Goal: Obtain resource: Download file/media

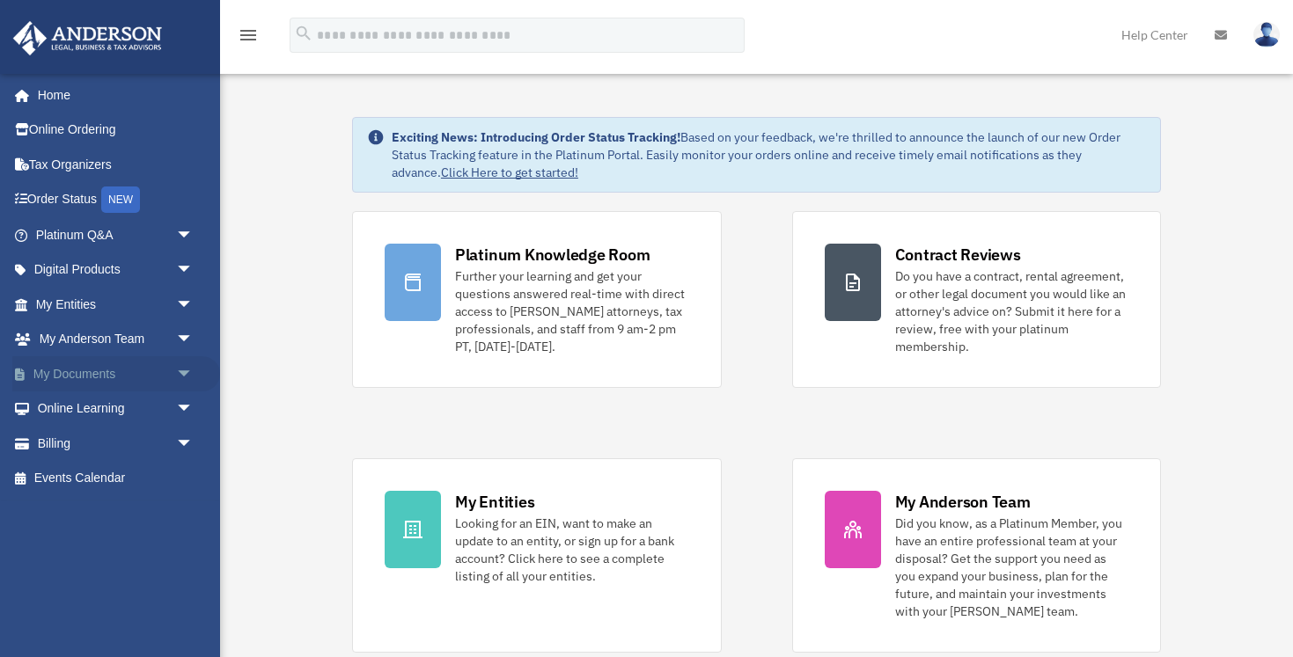
click at [106, 368] on link "My Documents arrow_drop_down" at bounding box center [116, 373] width 208 height 35
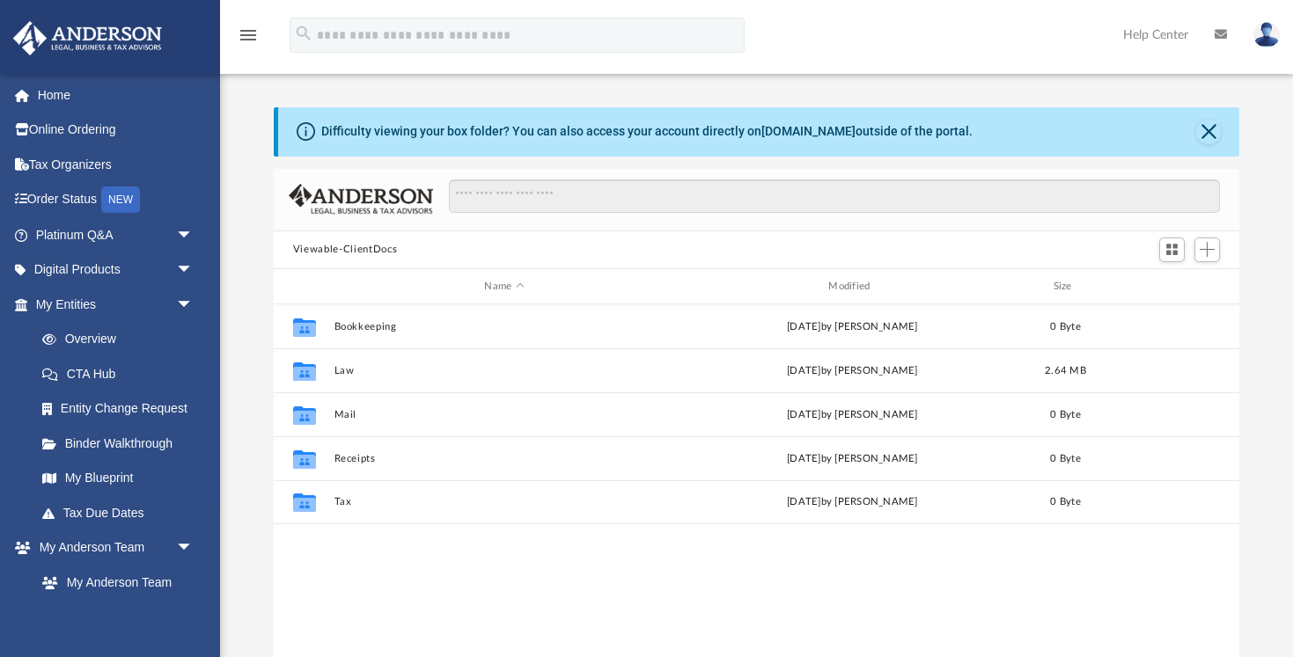
scroll to position [400, 965]
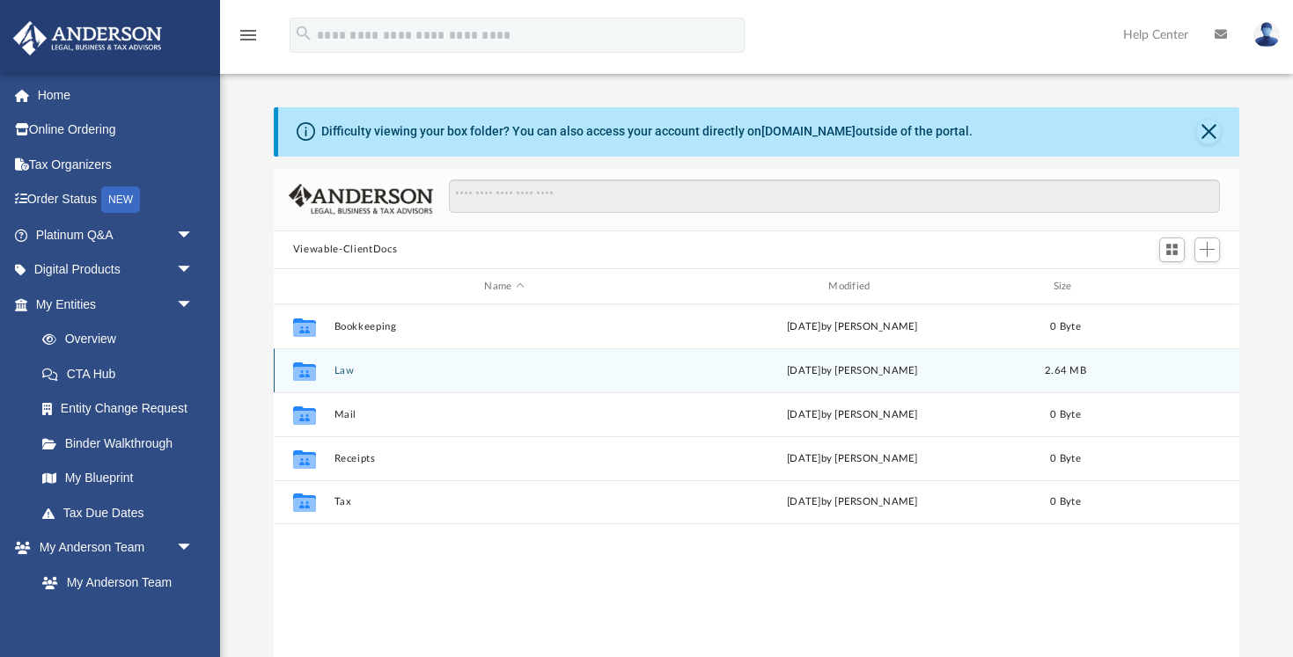
click at [360, 370] on button "Law" at bounding box center [503, 370] width 341 height 11
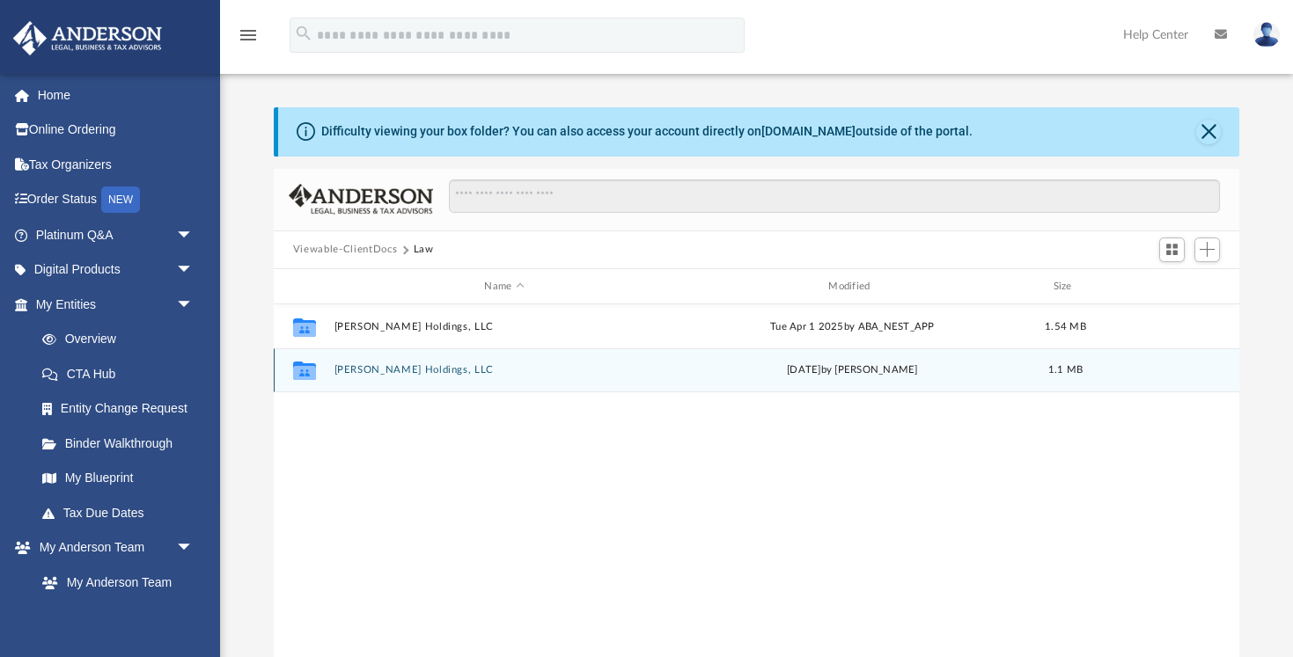
click at [385, 375] on button "[PERSON_NAME] Holdings, LLC" at bounding box center [503, 370] width 341 height 11
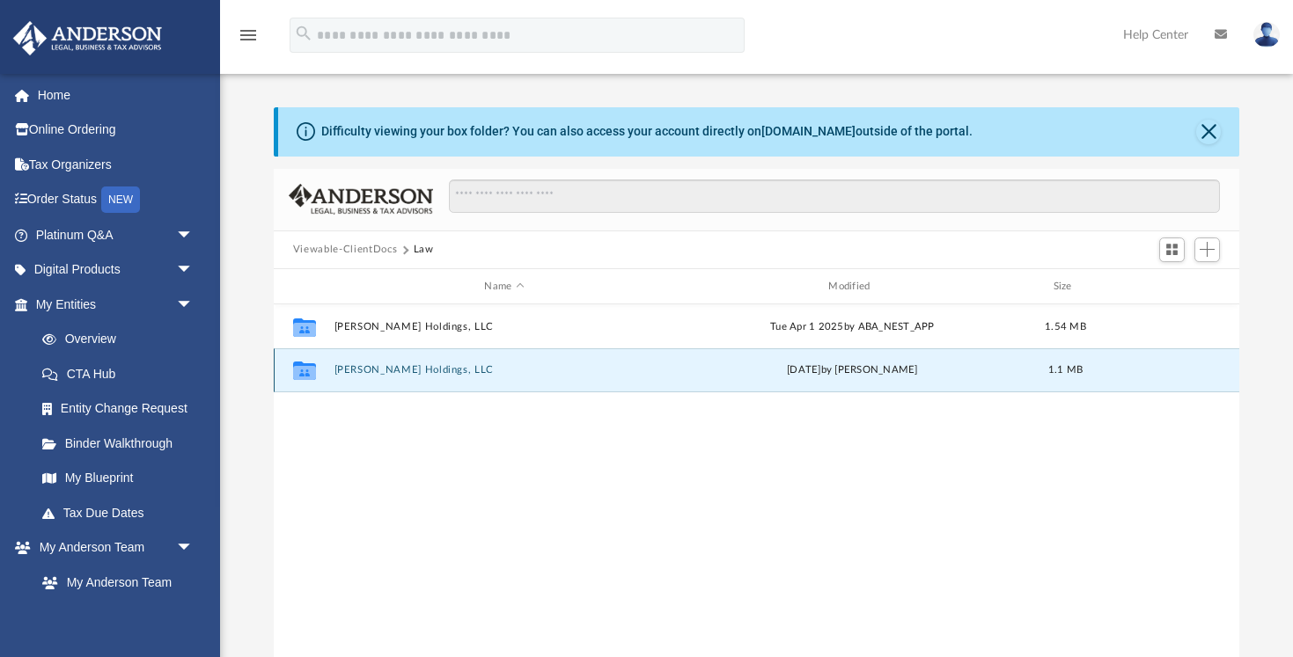
click at [385, 375] on button "[PERSON_NAME] Holdings, LLC" at bounding box center [503, 370] width 341 height 11
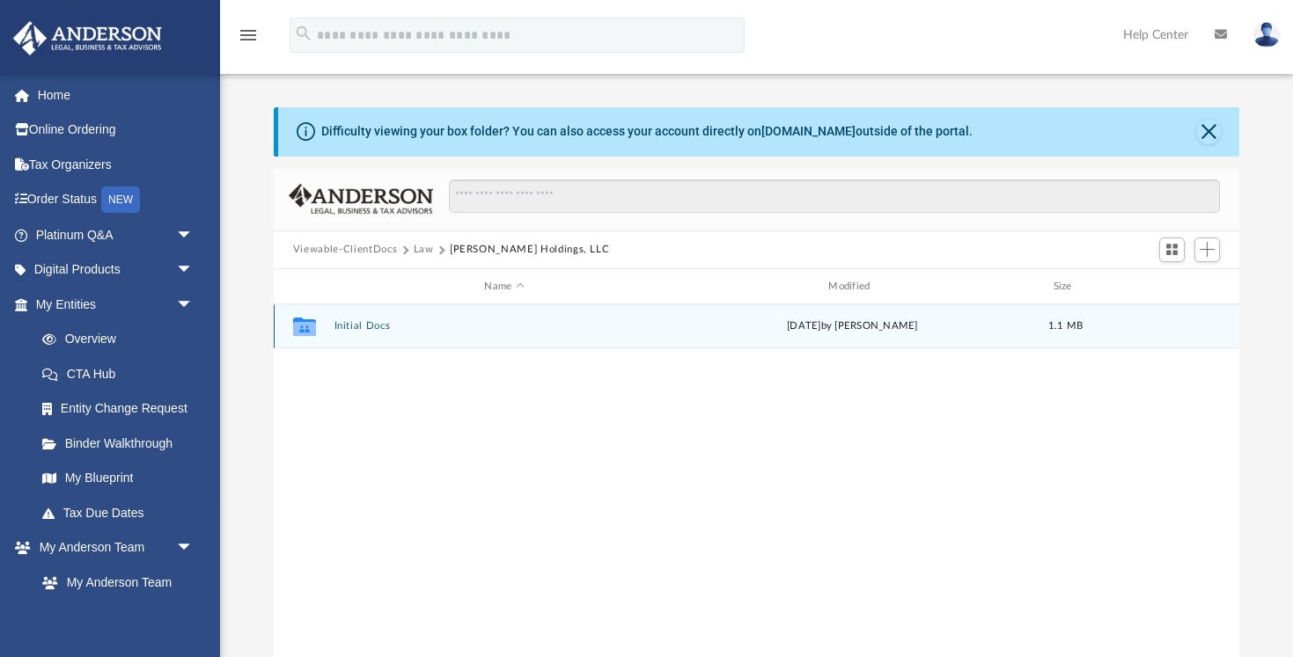
click at [384, 327] on button "Initial Docs" at bounding box center [503, 326] width 341 height 11
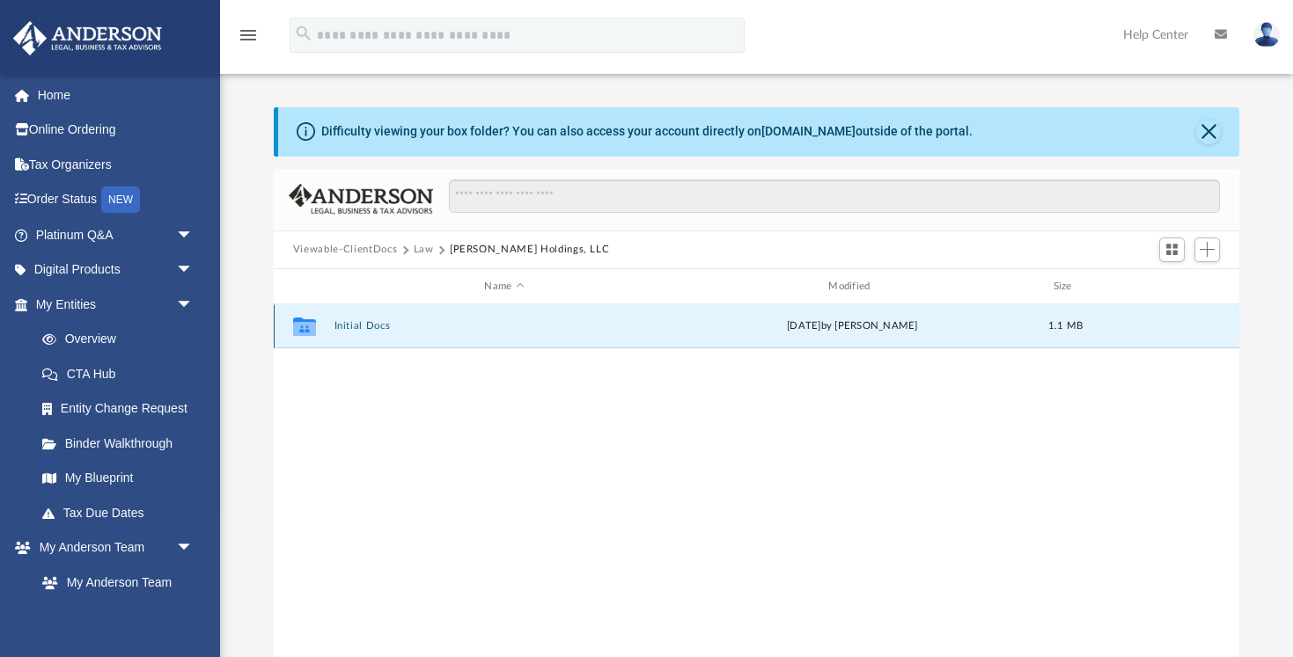
click at [384, 327] on button "Initial Docs" at bounding box center [503, 326] width 341 height 11
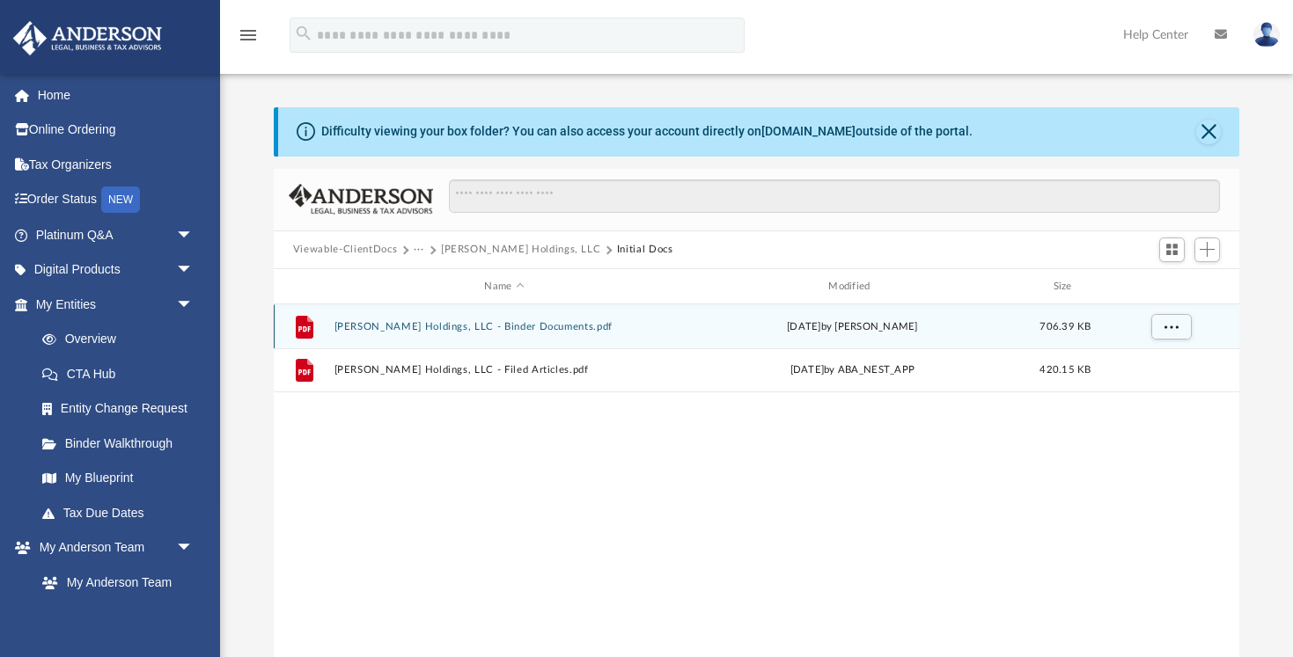
click at [396, 332] on button "Bryant West Holdings, LLC - Binder Documents.pdf" at bounding box center [503, 326] width 341 height 11
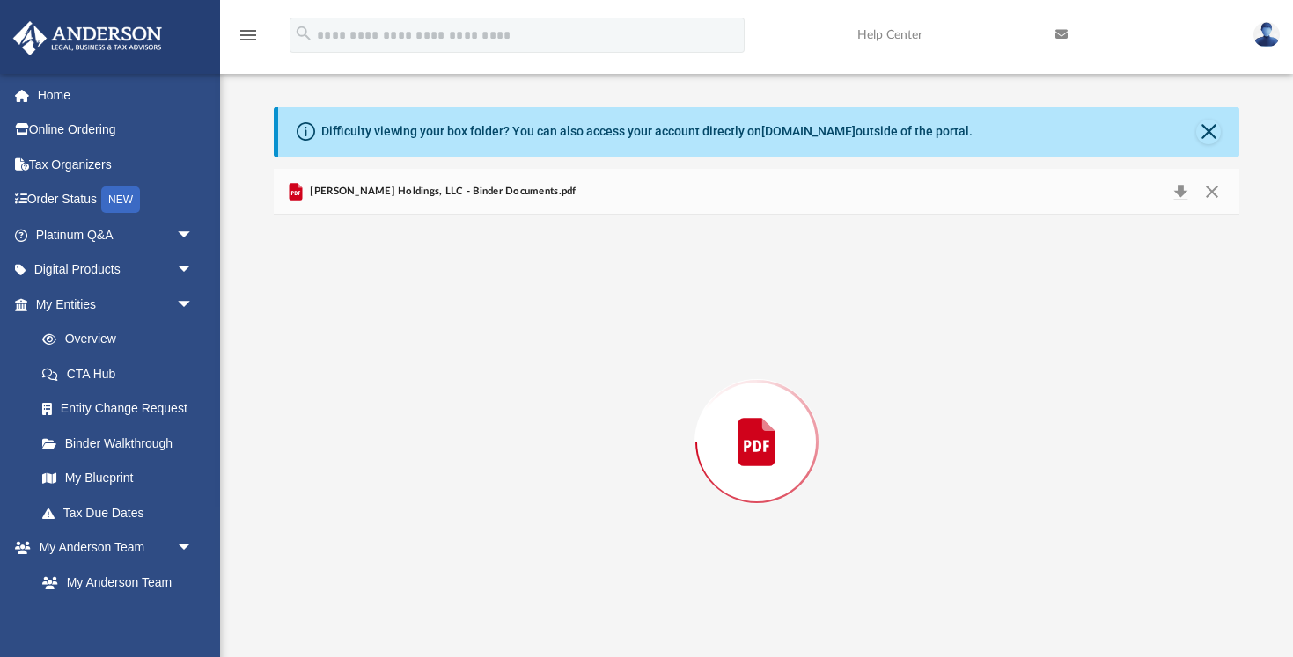
scroll to position [12, 0]
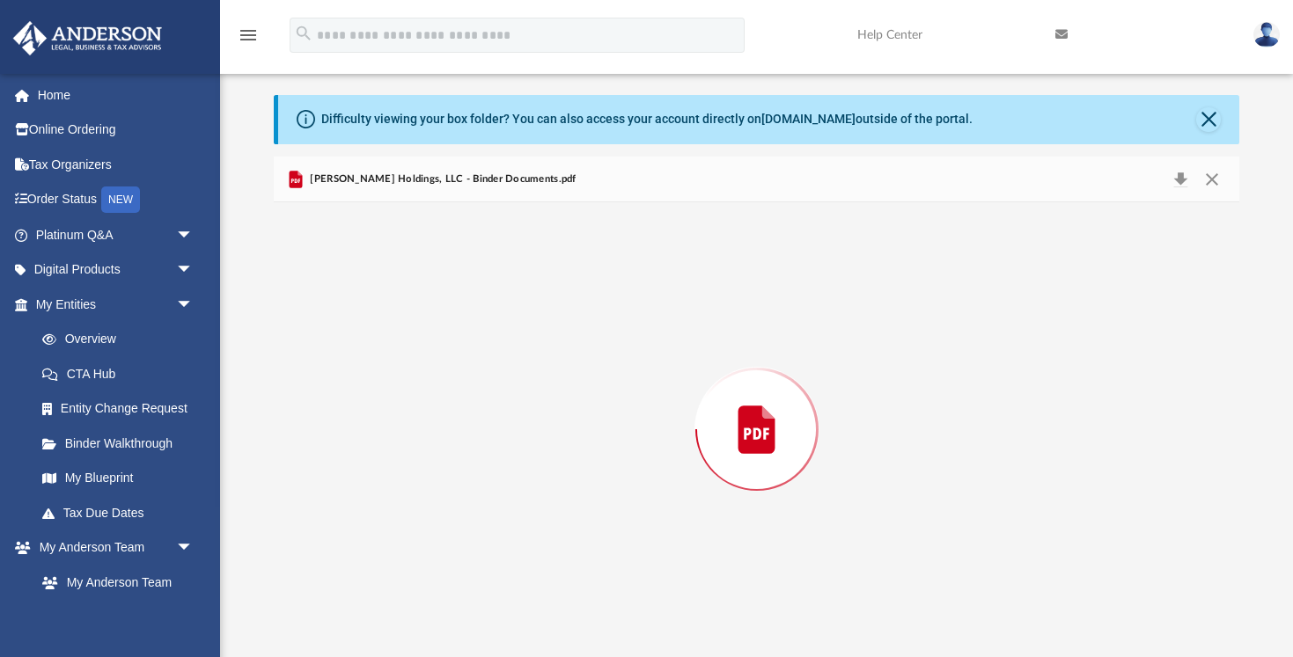
click at [396, 332] on div "Preview" at bounding box center [756, 429] width 965 height 454
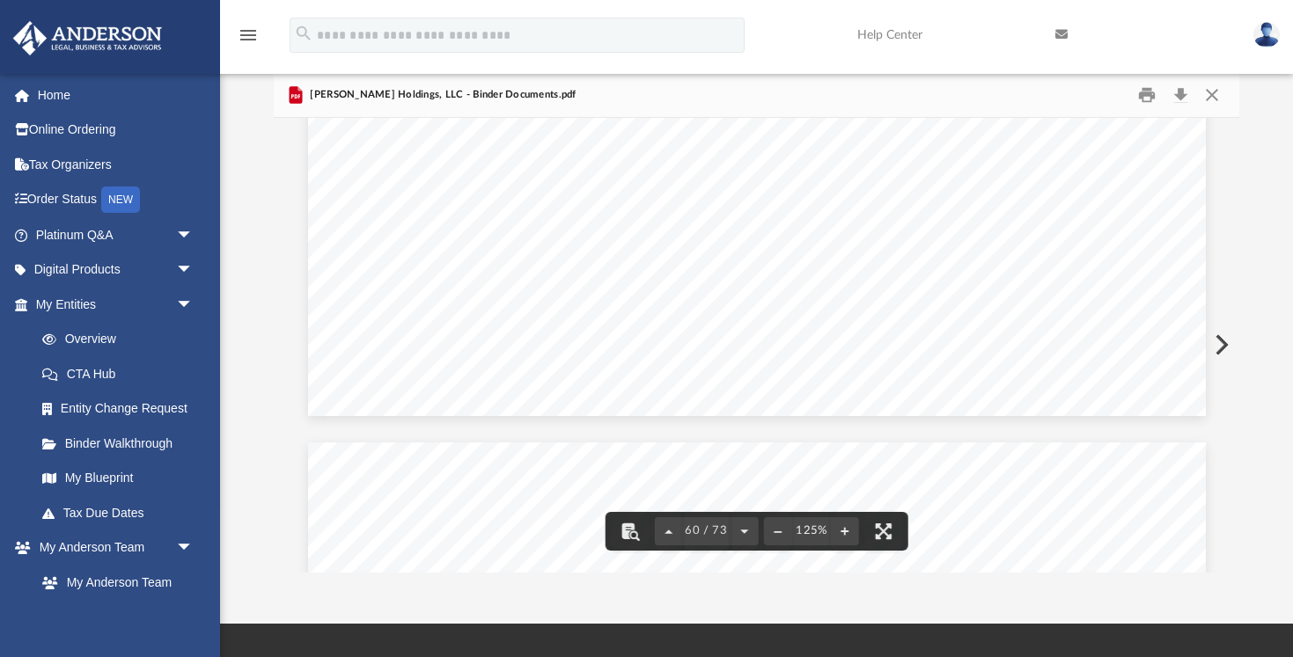
scroll to position [70474, 0]
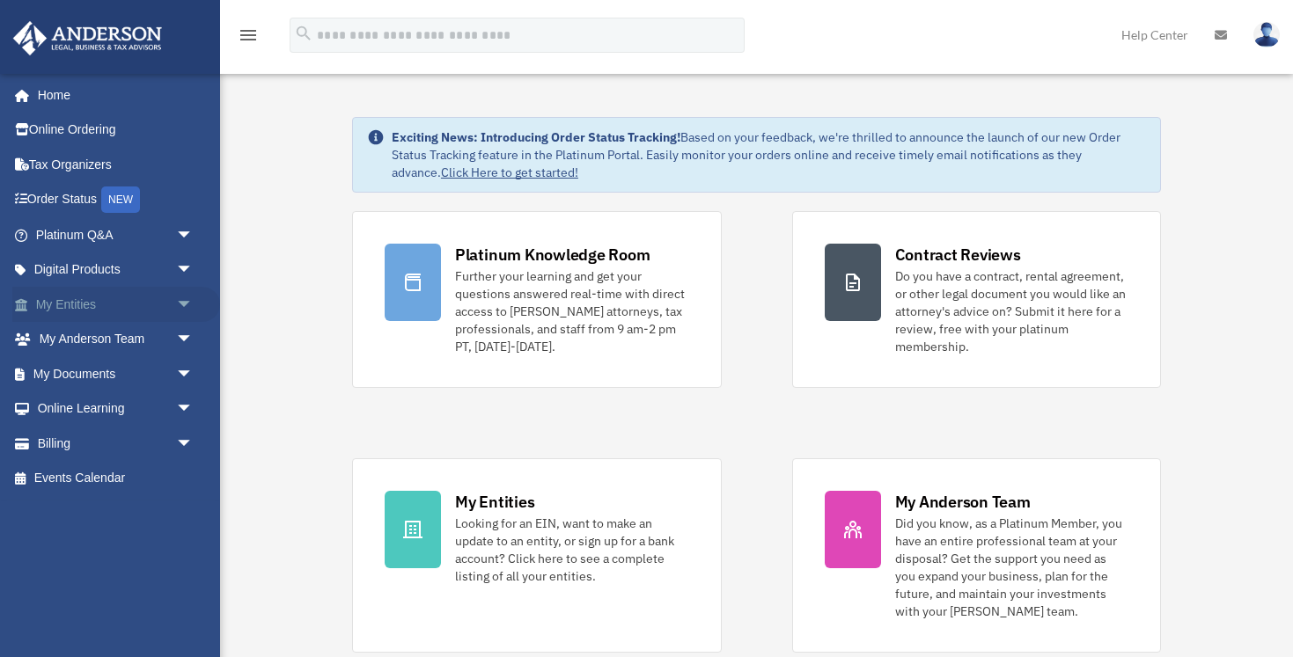
click at [183, 298] on span "arrow_drop_down" at bounding box center [193, 305] width 35 height 36
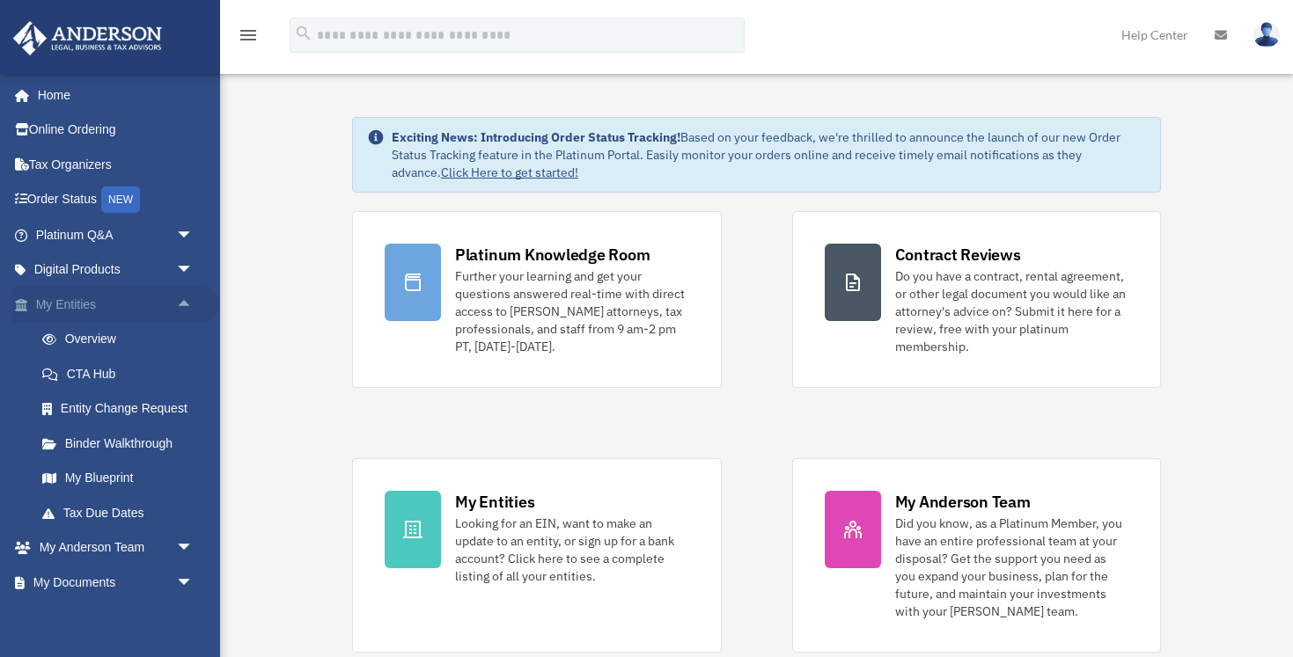
click at [186, 303] on span "arrow_drop_up" at bounding box center [193, 305] width 35 height 36
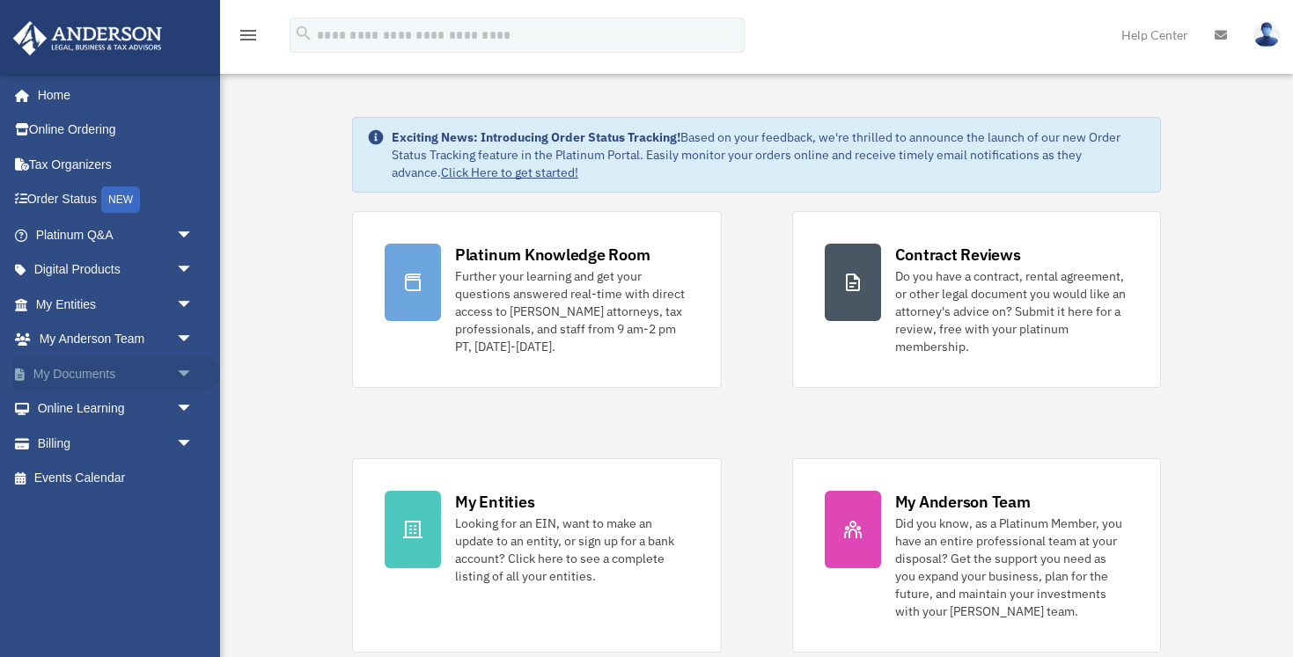
click at [187, 369] on span "arrow_drop_down" at bounding box center [193, 374] width 35 height 36
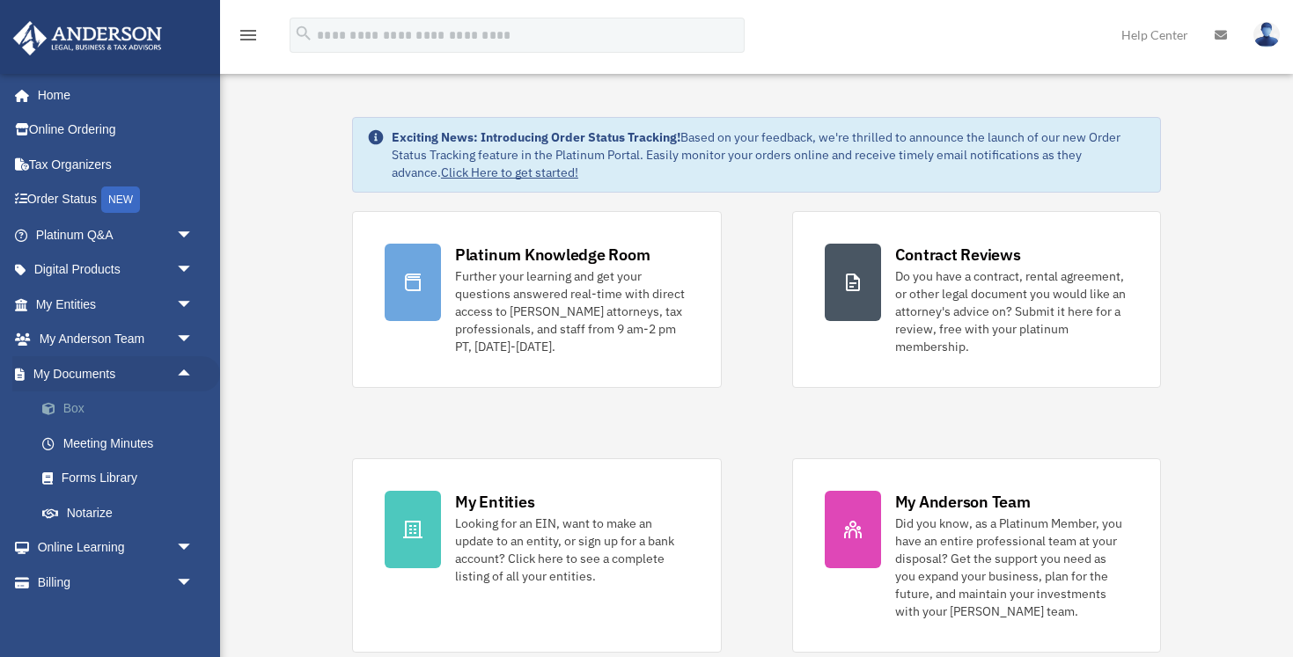
click at [81, 407] on link "Box" at bounding box center [122, 409] width 195 height 35
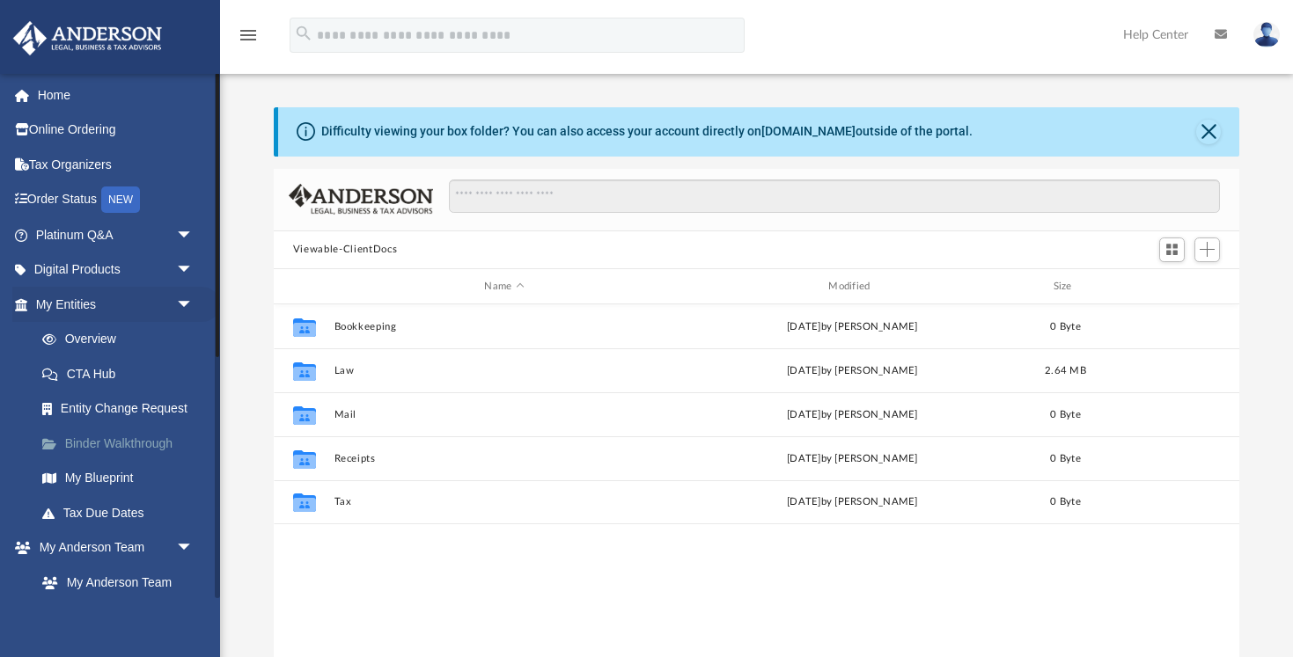
scroll to position [1, 1]
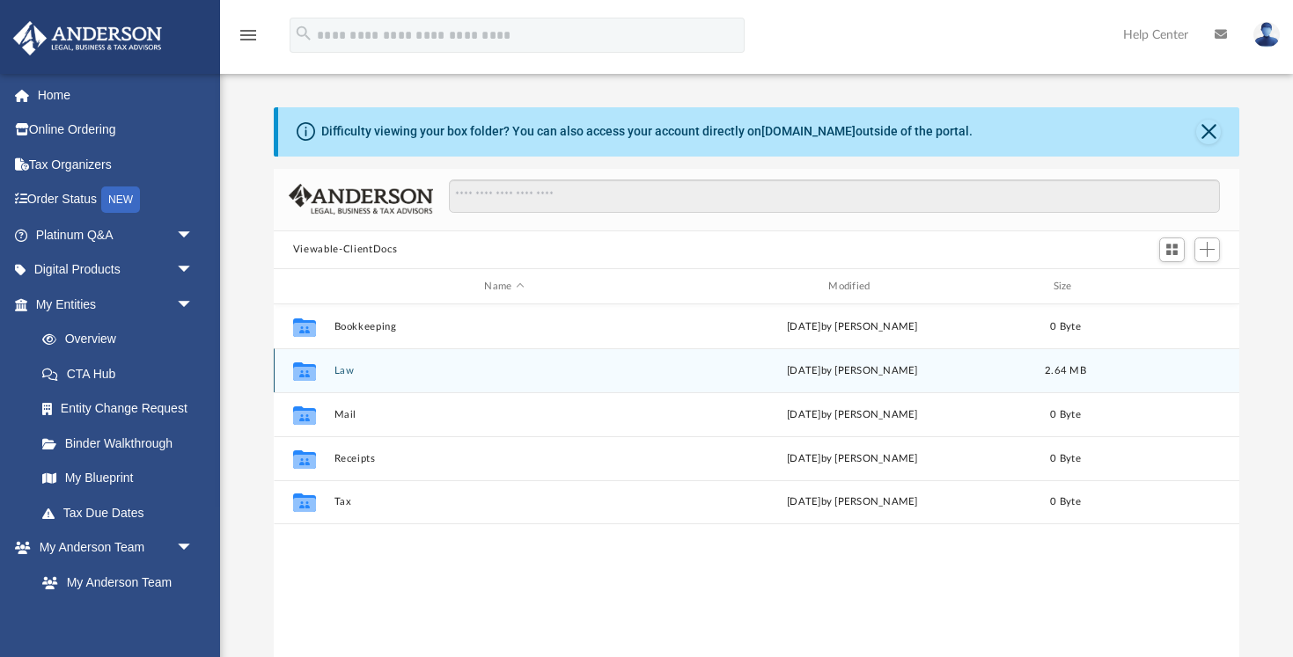
click at [347, 371] on button "Law" at bounding box center [503, 370] width 341 height 11
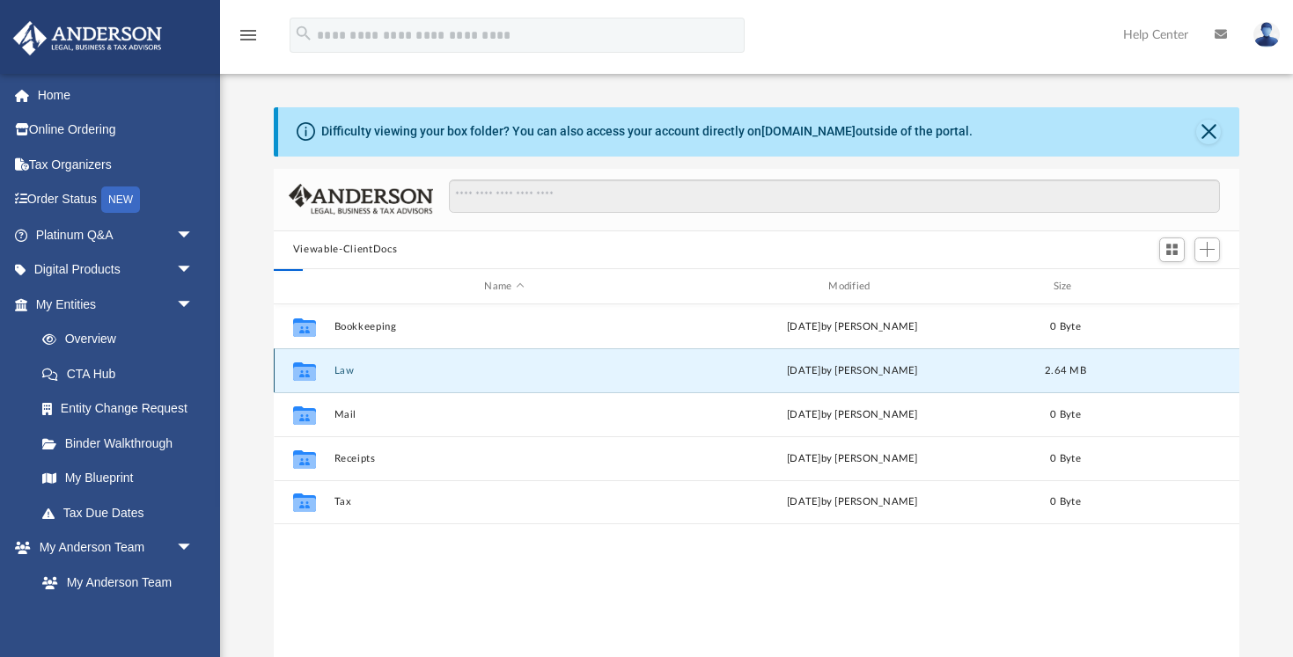
click at [347, 371] on button "Law" at bounding box center [503, 370] width 341 height 11
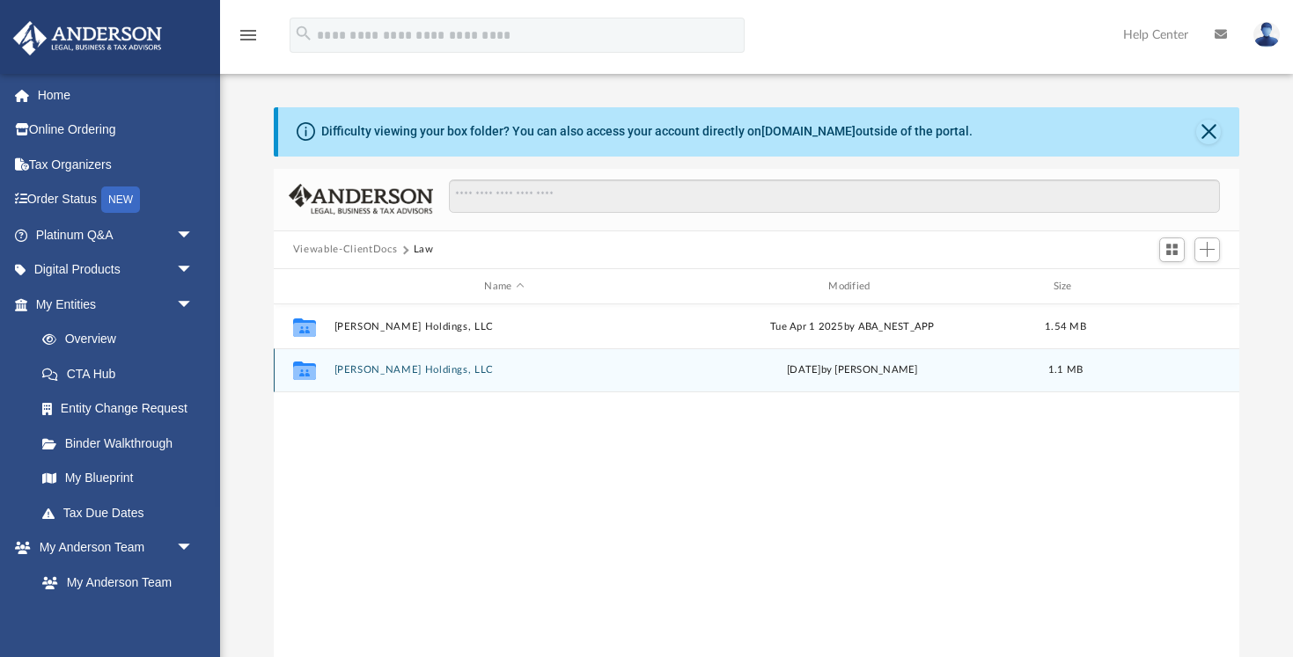
click at [361, 370] on button "[PERSON_NAME] Holdings, LLC" at bounding box center [503, 370] width 341 height 11
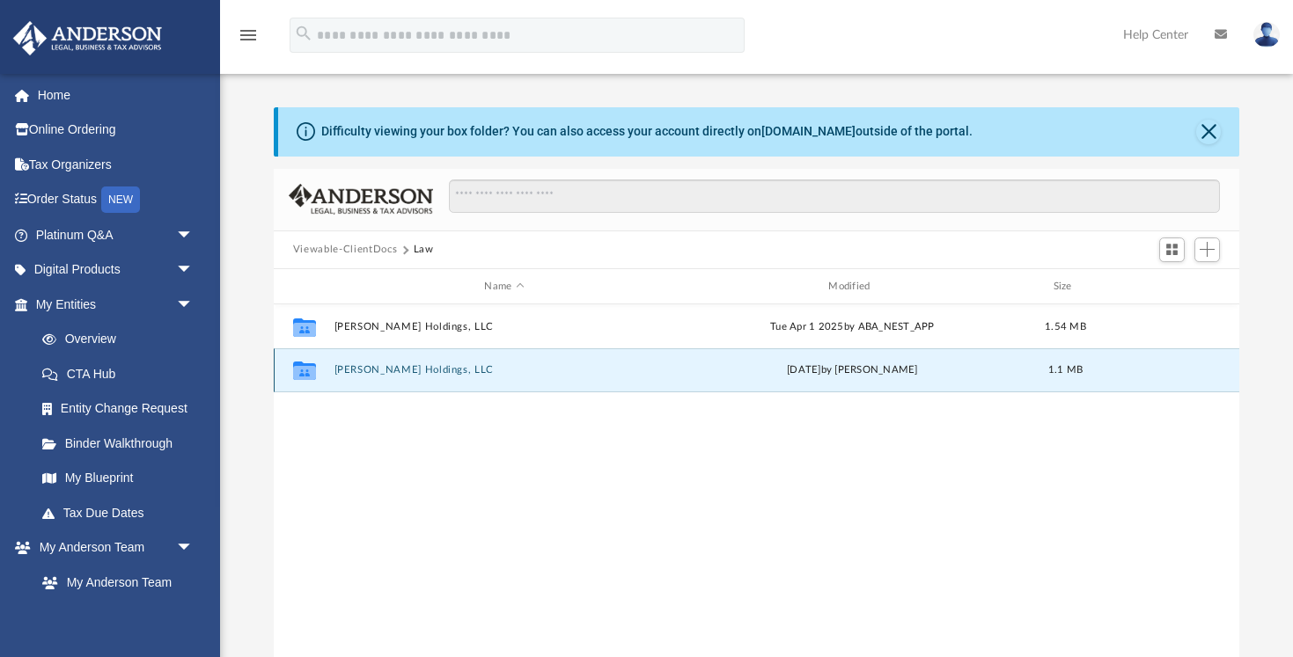
click at [361, 370] on button "[PERSON_NAME] Holdings, LLC" at bounding box center [503, 370] width 341 height 11
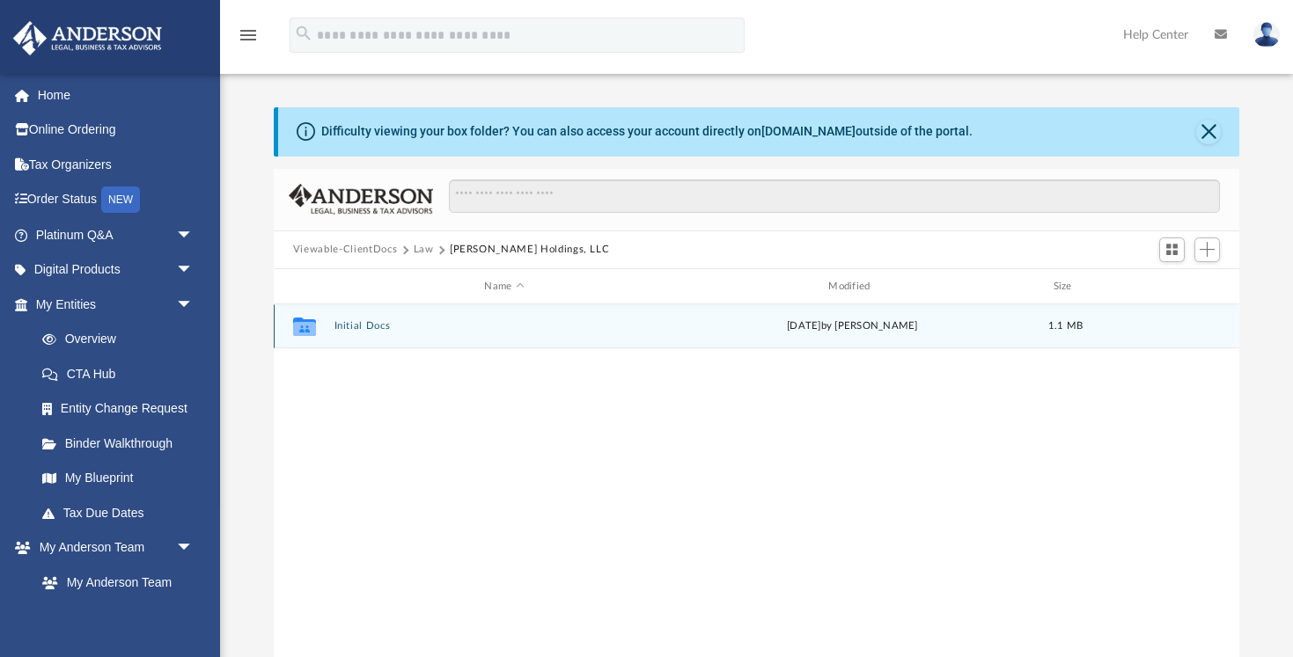
click at [366, 326] on button "Initial Docs" at bounding box center [503, 326] width 341 height 11
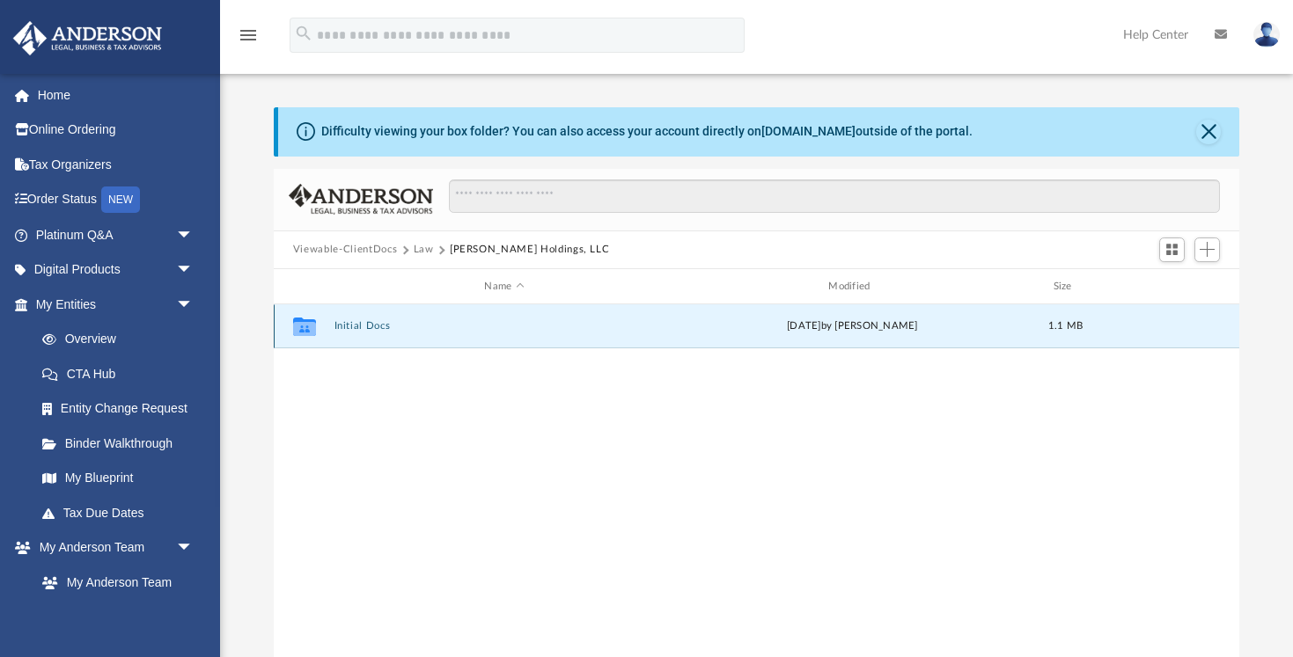
click at [366, 326] on button "Initial Docs" at bounding box center [503, 326] width 341 height 11
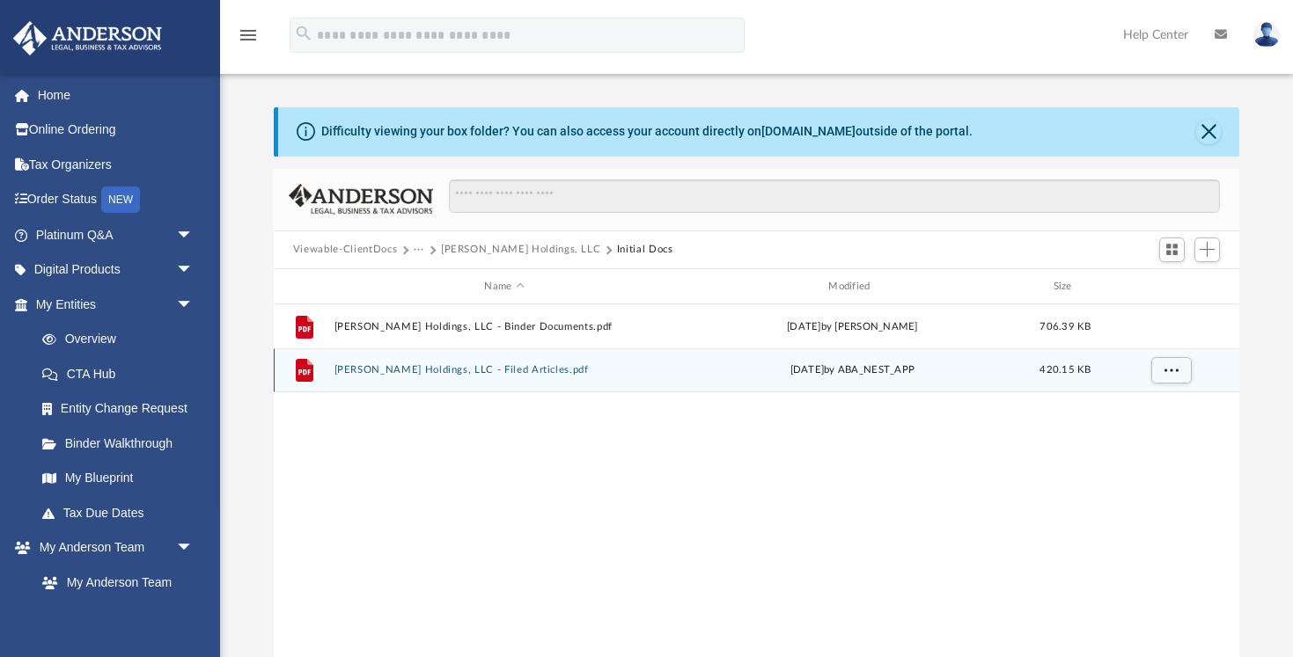
click at [398, 377] on div "File Bryant West Holdings, LLC - Filed Articles.pdf Fri May 2 2025 by ABA_NEST_…" at bounding box center [756, 370] width 965 height 44
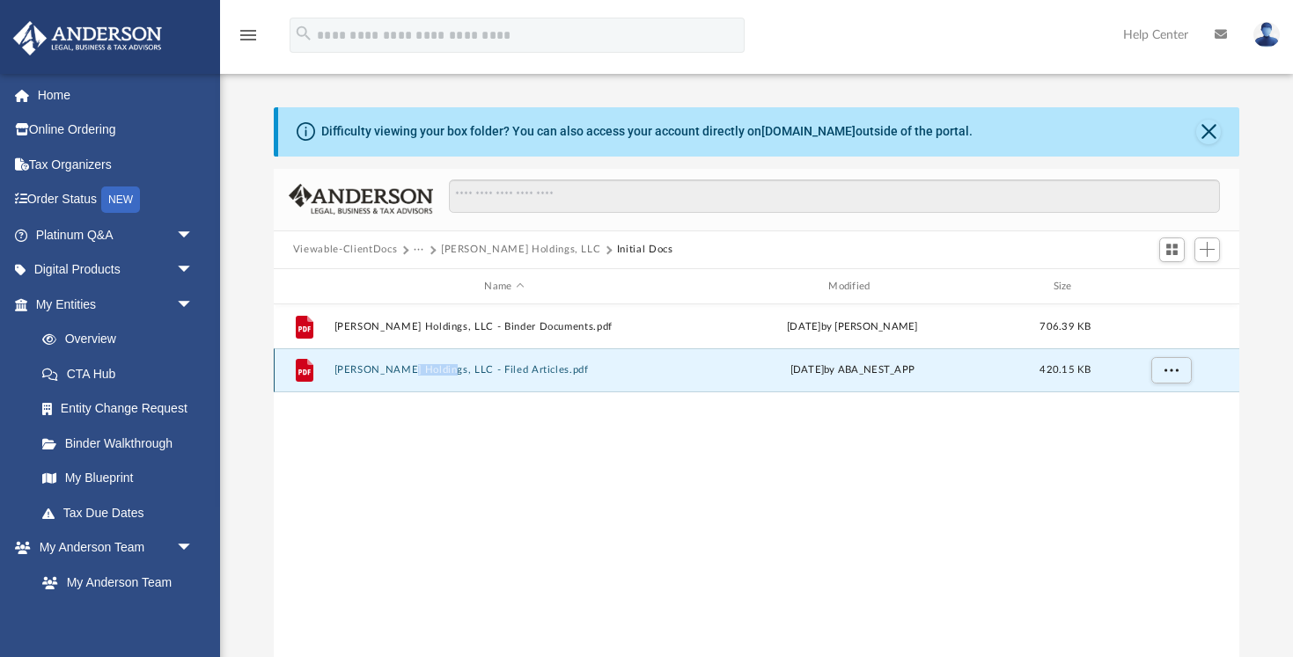
click at [398, 377] on div "File Bryant West Holdings, LLC - Filed Articles.pdf Fri May 2 2025 by ABA_NEST_…" at bounding box center [756, 370] width 965 height 44
click at [375, 371] on button "Bryant West Holdings, LLC - Filed Articles.pdf" at bounding box center [503, 370] width 341 height 11
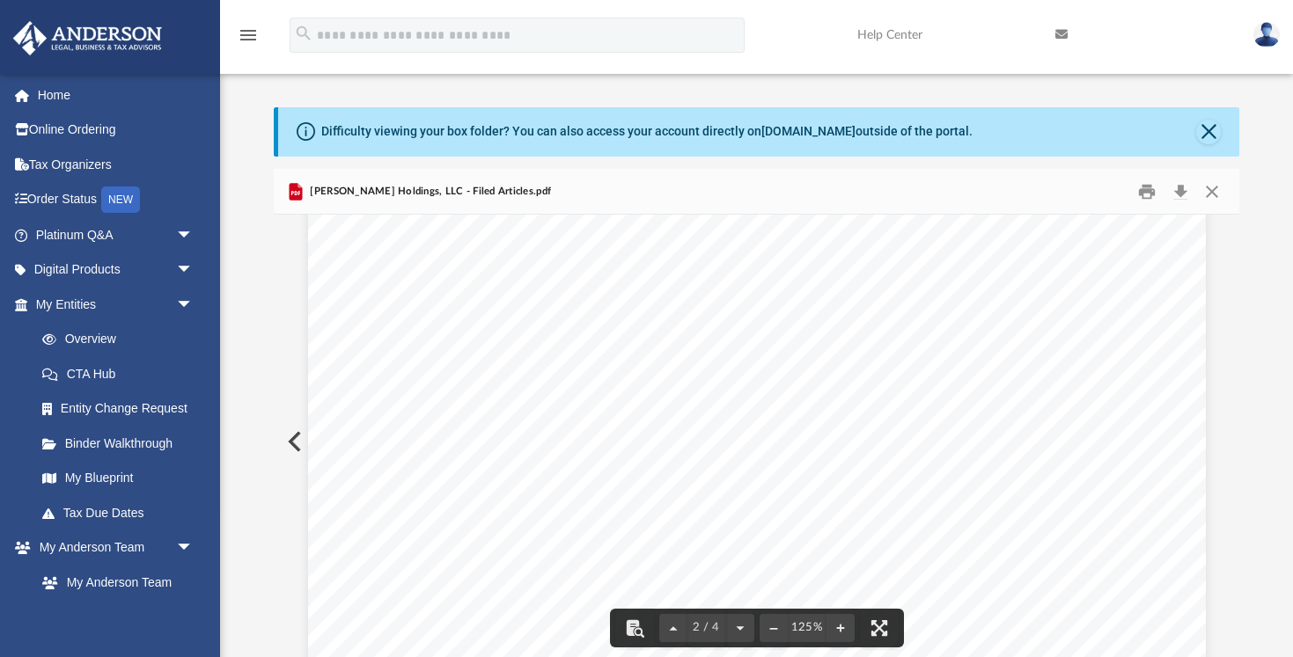
scroll to position [1403, 0]
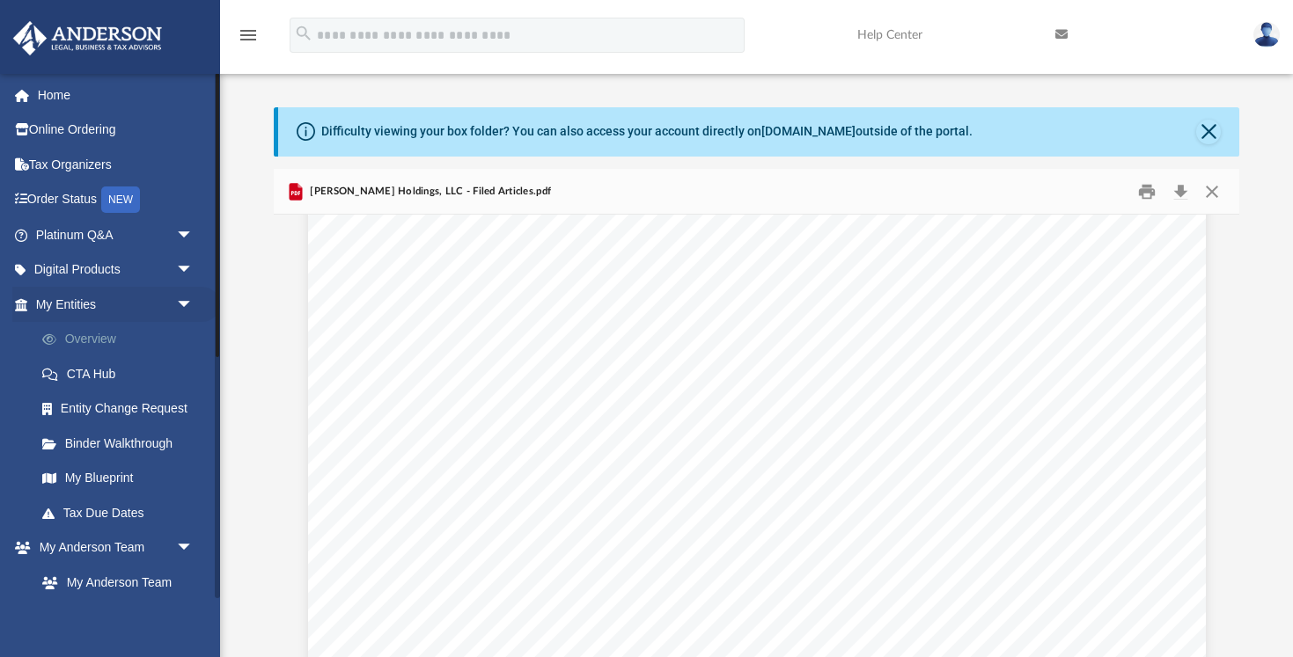
click at [114, 337] on link "Overview" at bounding box center [122, 339] width 195 height 35
click at [95, 333] on link "Overview" at bounding box center [122, 339] width 195 height 35
click at [90, 339] on link "Overview" at bounding box center [122, 339] width 195 height 35
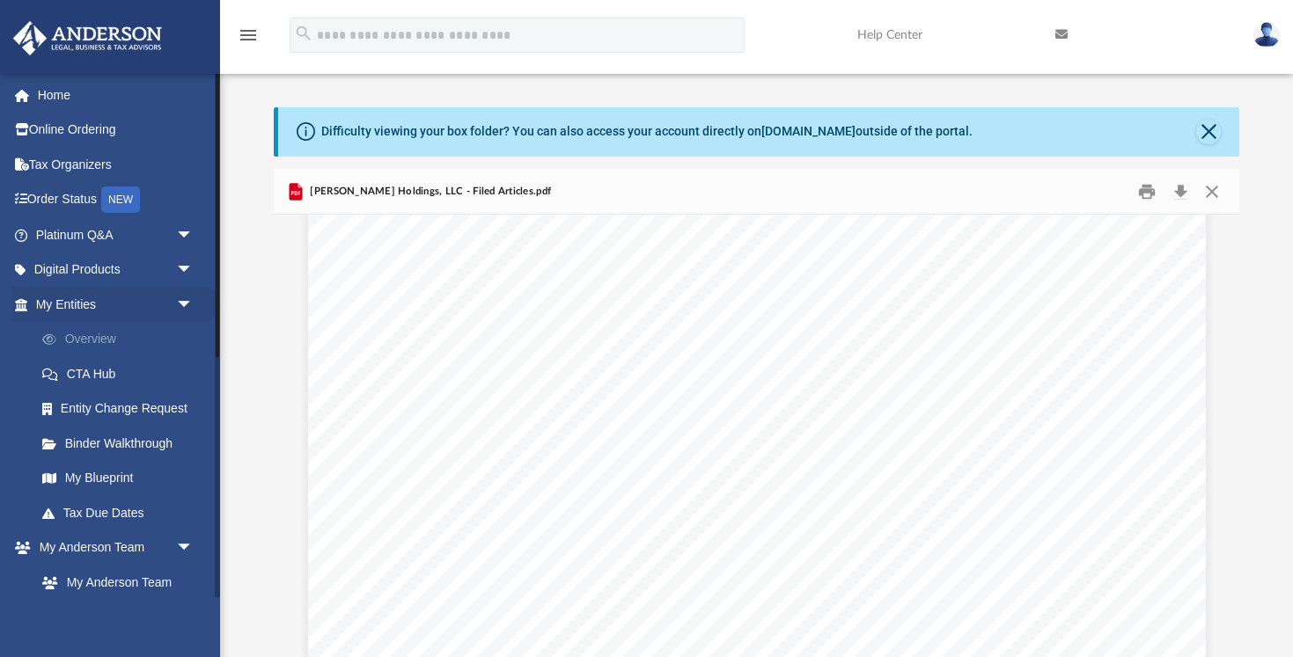
click at [90, 339] on link "Overview" at bounding box center [122, 339] width 195 height 35
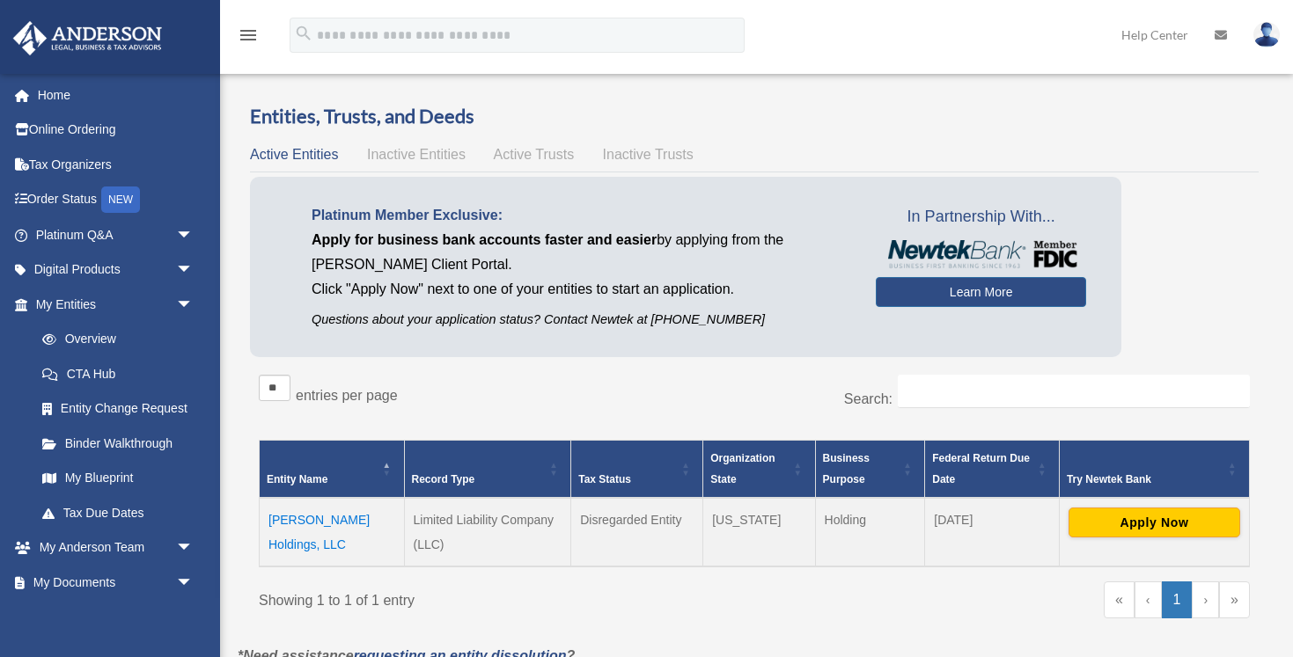
click at [543, 147] on span "Active Trusts" at bounding box center [534, 154] width 81 height 15
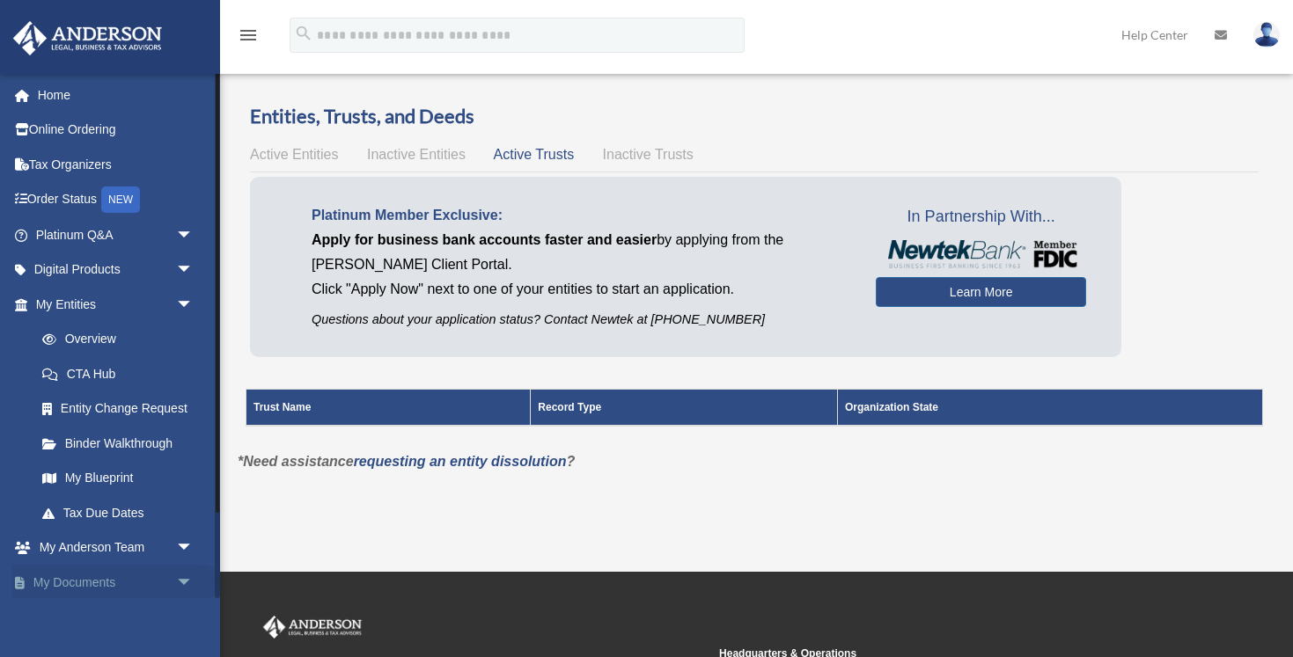
click at [182, 573] on span "arrow_drop_down" at bounding box center [193, 583] width 35 height 36
